Goal: Task Accomplishment & Management: Manage account settings

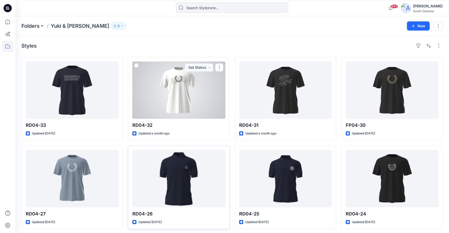
scroll to position [16, 0]
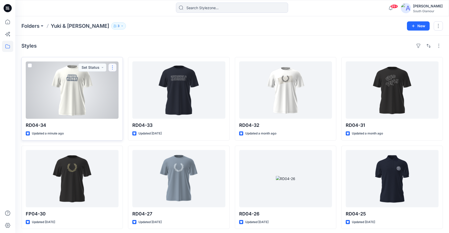
click at [115, 68] on button "button" at bounding box center [112, 67] width 8 height 8
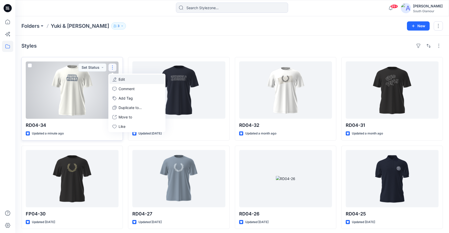
click at [121, 79] on p "Edit" at bounding box center [122, 79] width 6 height 5
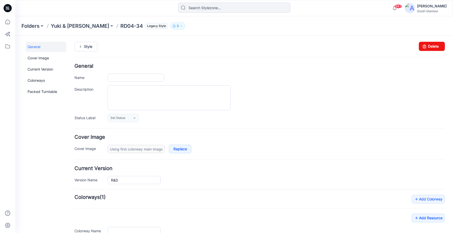
type input "RD04-34"
type input "Colorway 7"
type input "turntable-19-08-2025-03:54:39"
drag, startPoint x: 125, startPoint y: 179, endPoint x: 105, endPoint y: 179, distance: 19.9
click at [105, 179] on div "Version Name R&D" at bounding box center [259, 180] width 370 height 8
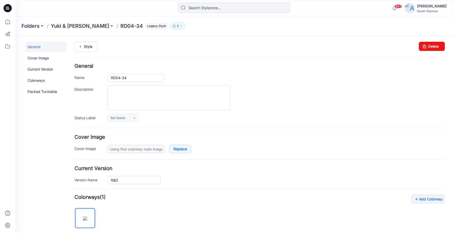
click at [196, 172] on div "Current Version Version Name R&D" at bounding box center [259, 175] width 370 height 18
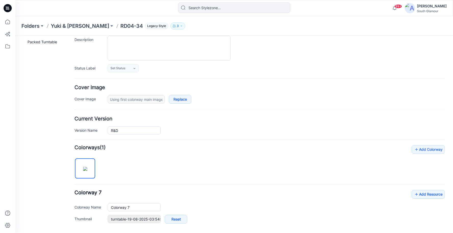
scroll to position [98, 0]
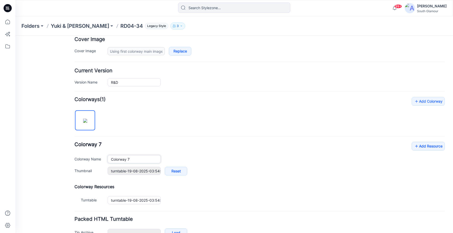
drag, startPoint x: 139, startPoint y: 159, endPoint x: 106, endPoint y: 158, distance: 33.2
click at [106, 158] on div "Colorway Name Colorway 7" at bounding box center [259, 159] width 370 height 8
type input "Puff print"
click at [59, 167] on div "General Cover Image Current Version Colorways Packed Turntable" at bounding box center [45, 102] width 41 height 316
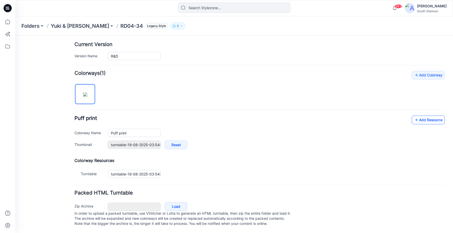
click at [416, 116] on link "Add Resource" at bounding box center [427, 120] width 33 height 9
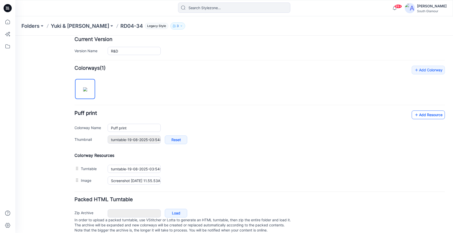
click at [434, 115] on link "Add Resource" at bounding box center [427, 115] width 33 height 9
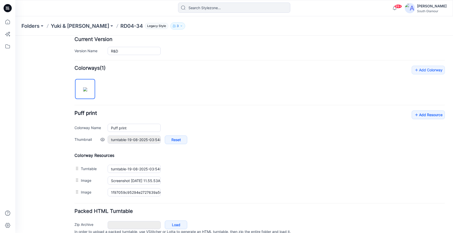
scroll to position [0, 0]
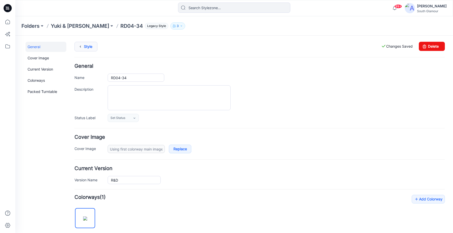
click at [81, 46] on icon at bounding box center [80, 46] width 7 height 9
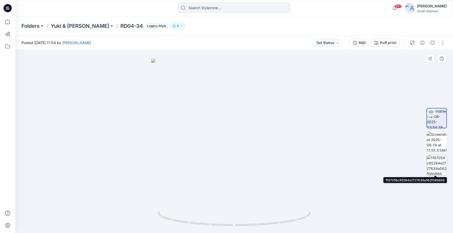
click at [440, 165] on img at bounding box center [437, 165] width 20 height 20
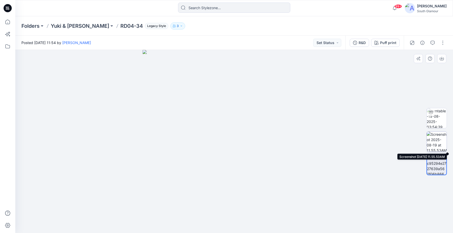
click at [436, 142] on img at bounding box center [437, 142] width 20 height 20
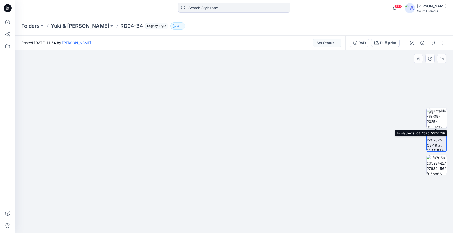
click at [439, 116] on img at bounding box center [437, 118] width 20 height 20
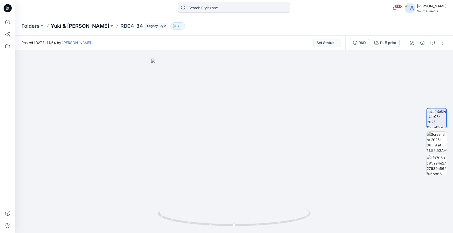
click at [70, 27] on p "Yuki & [PERSON_NAME]" at bounding box center [80, 25] width 58 height 7
